Goal: Task Accomplishment & Management: Manage account settings

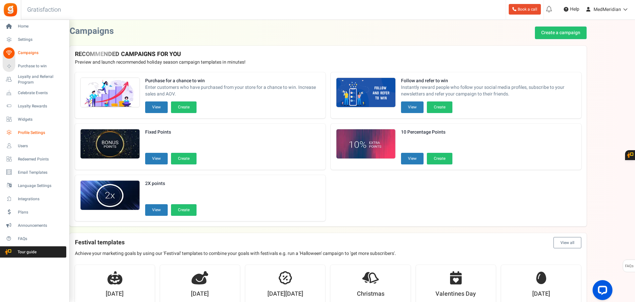
click at [27, 134] on span "Profile Settings" at bounding box center [41, 133] width 46 height 6
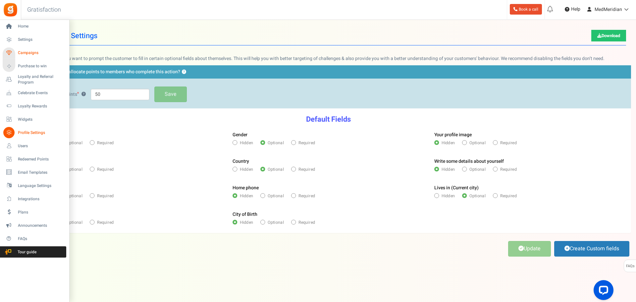
click at [39, 51] on span "Campaigns" at bounding box center [41, 53] width 46 height 6
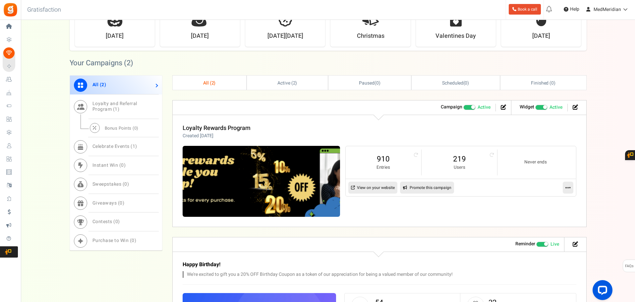
scroll to position [295, 0]
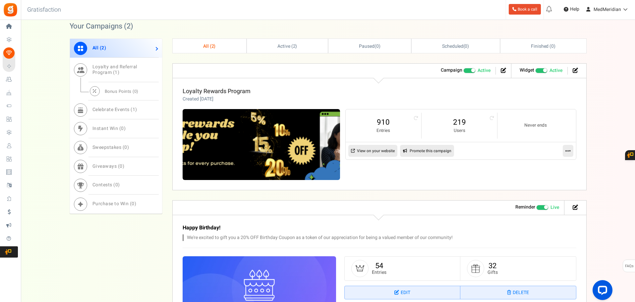
click at [224, 91] on link "Loyalty Rewards Program" at bounding box center [217, 91] width 68 height 9
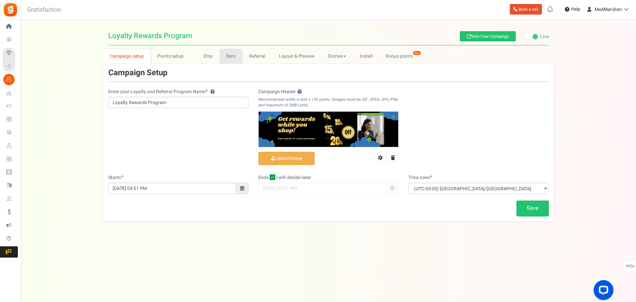
click at [232, 54] on link "Earn" at bounding box center [230, 56] width 23 height 15
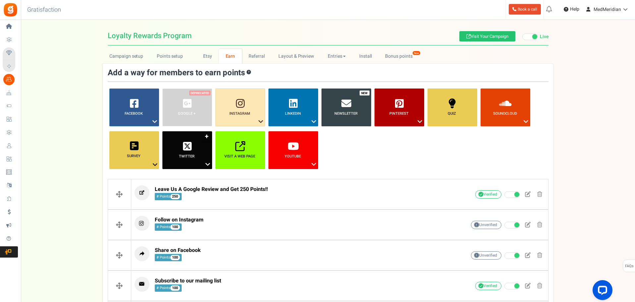
click at [207, 162] on icon at bounding box center [208, 164] width 8 height 9
click at [372, 148] on ul "Facebook ? Visit on Facebook Share on Facebook Google + ? ? ?" at bounding box center [328, 132] width 441 height 86
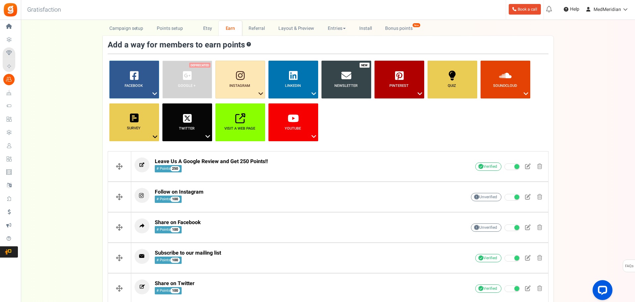
scroll to position [66, 0]
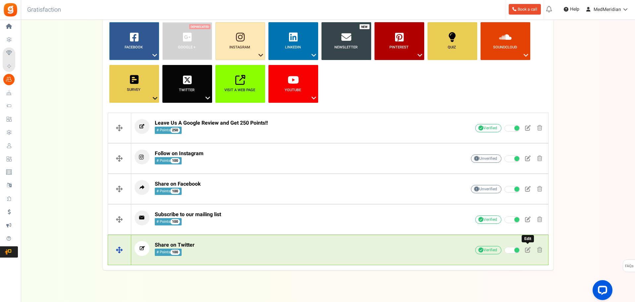
click at [529, 249] on span at bounding box center [528, 250] width 6 height 6
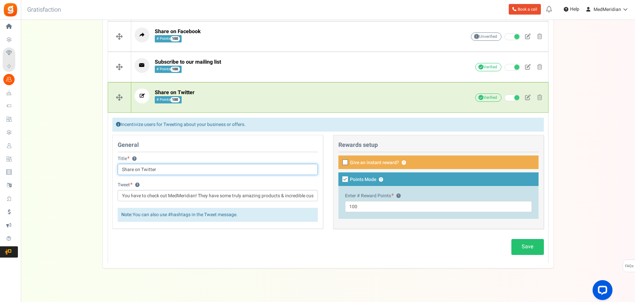
scroll to position [225, 0]
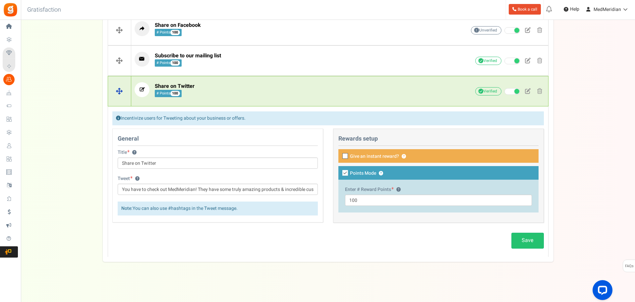
click at [142, 94] on icon at bounding box center [142, 89] width 15 height 15
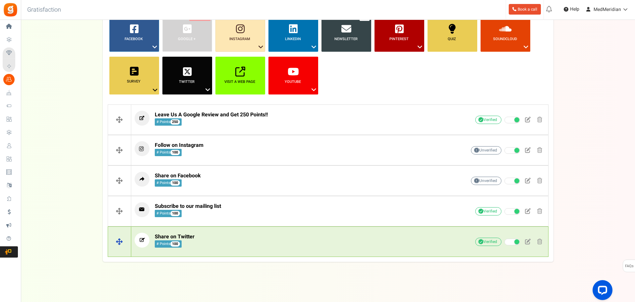
click at [147, 239] on icon at bounding box center [142, 240] width 15 height 15
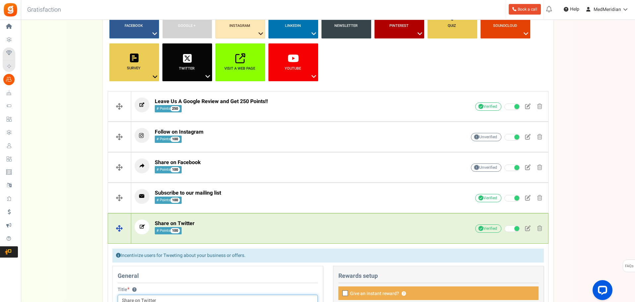
scroll to position [76, 0]
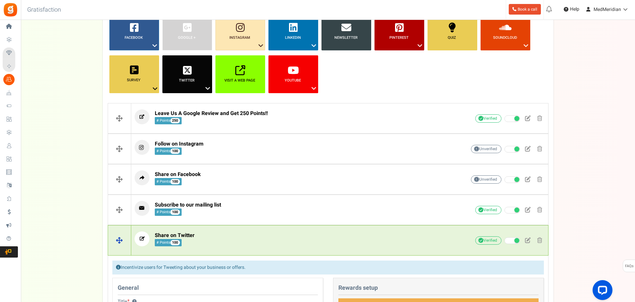
click at [342, 239] on p "Share on Twitter # Points 100" at bounding box center [290, 238] width 311 height 15
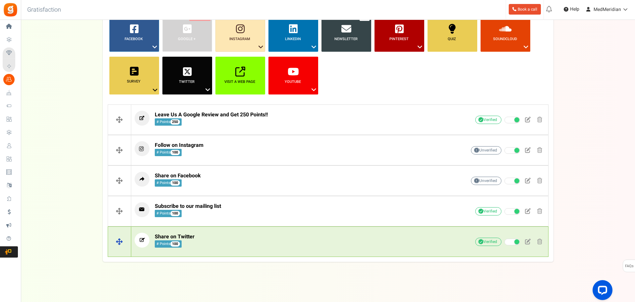
click at [306, 240] on p "Share on Twitter # Points 100" at bounding box center [290, 240] width 311 height 15
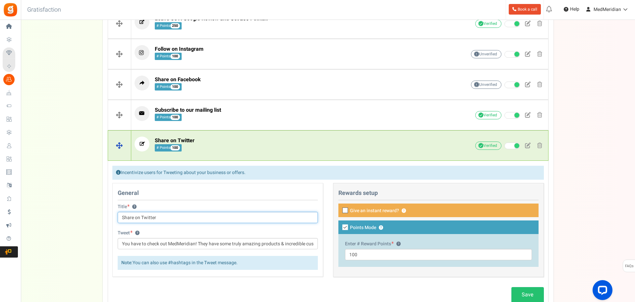
scroll to position [159, 0]
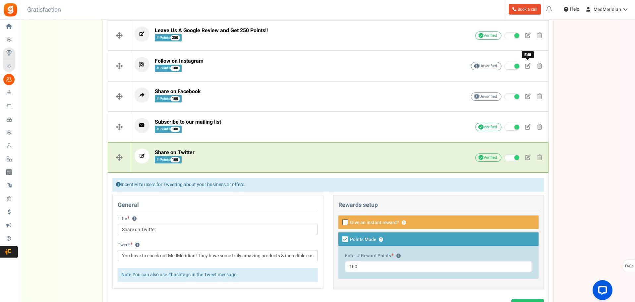
click at [528, 66] on span at bounding box center [528, 66] width 6 height 6
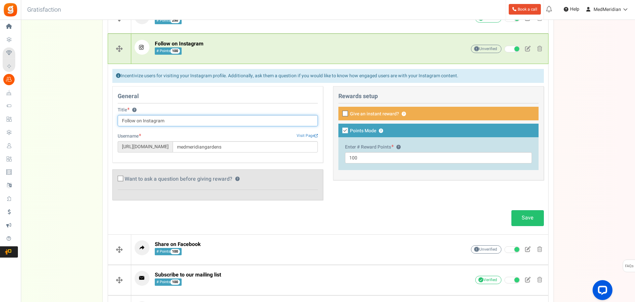
scroll to position [192, 0]
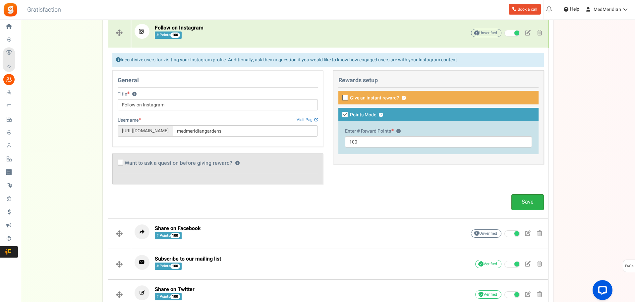
click at [536, 205] on link "Save" at bounding box center [527, 202] width 32 height 16
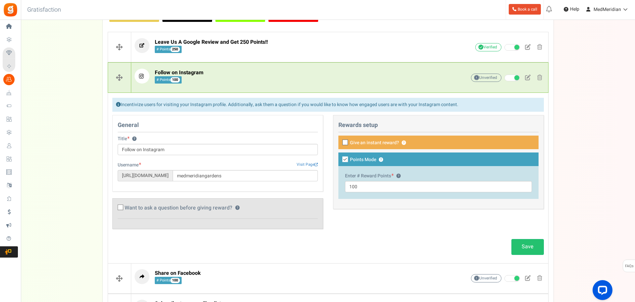
scroll to position [136, 0]
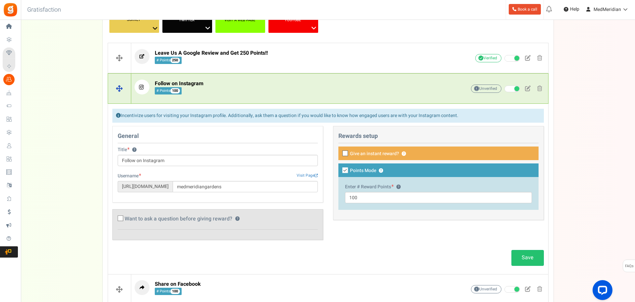
click at [511, 85] on div "Unverified Due to platform policies, we cannot verify if the entrant has comple…" at bounding box center [495, 89] width 99 height 12
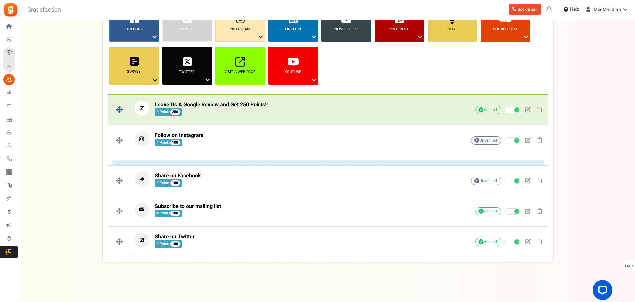
scroll to position [75, 0]
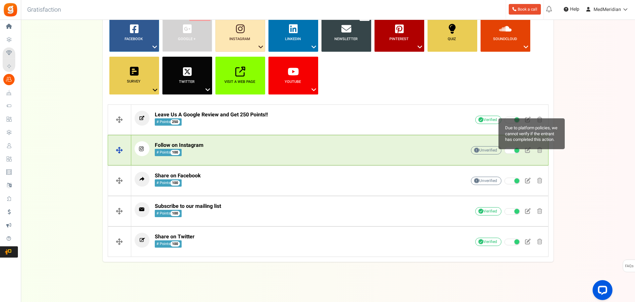
click at [491, 149] on span "Unverified Due to platform policies, we cannot verify if the entrant has comple…" at bounding box center [486, 150] width 30 height 8
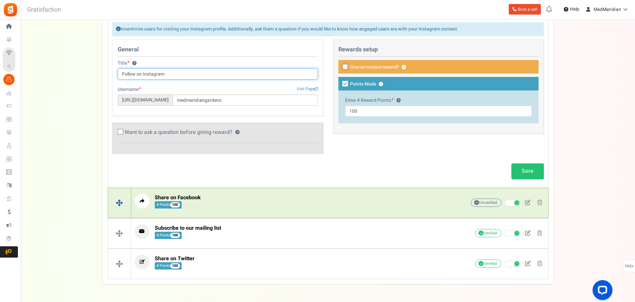
scroll to position [245, 0]
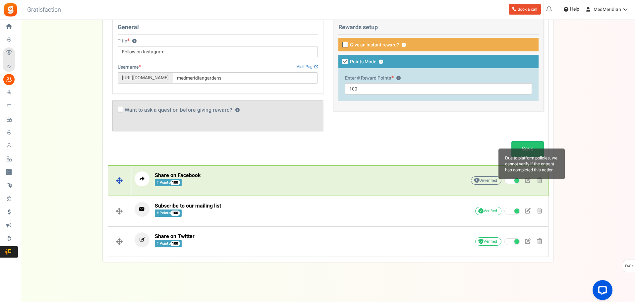
click at [491, 184] on span "Unverified Due to platform policies, we cannot verify if the entrant has comple…" at bounding box center [486, 180] width 30 height 8
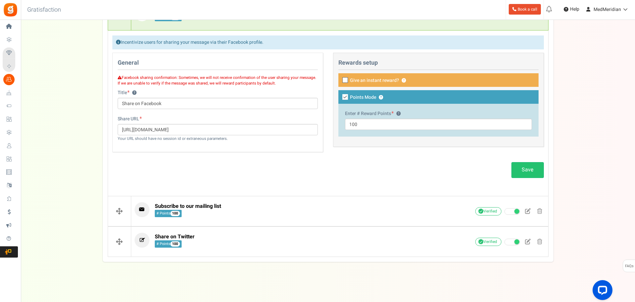
scroll to position [218, 0]
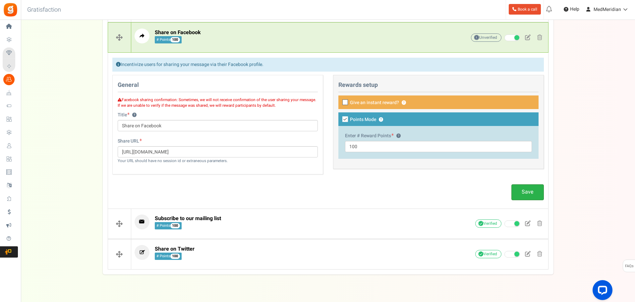
click at [517, 192] on link "Save" at bounding box center [527, 192] width 32 height 16
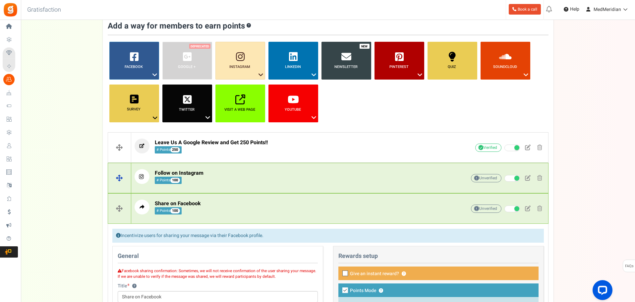
scroll to position [31, 0]
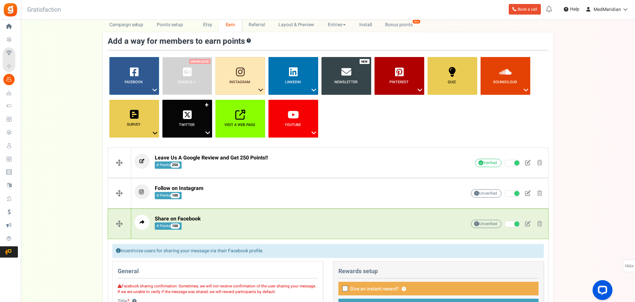
click at [207, 126] on span "Twitter ?" at bounding box center [187, 124] width 50 height 5
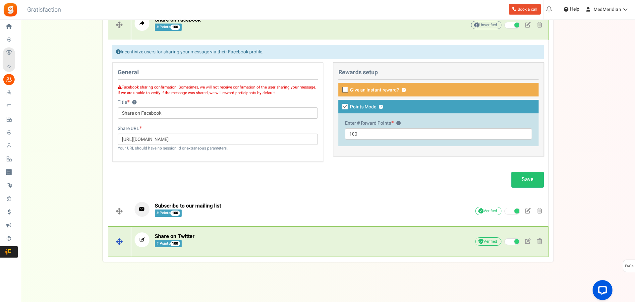
click at [208, 247] on p "Share on Twitter # Points 100" at bounding box center [290, 239] width 311 height 15
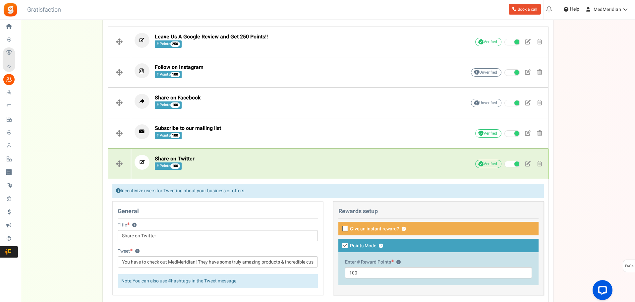
scroll to position [207, 0]
